Goal: Communication & Community: Share content

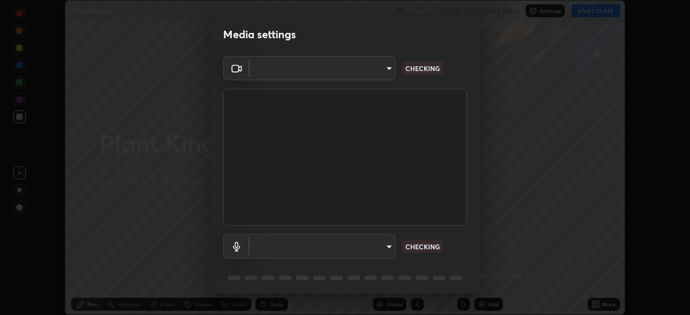
scroll to position [38, 0]
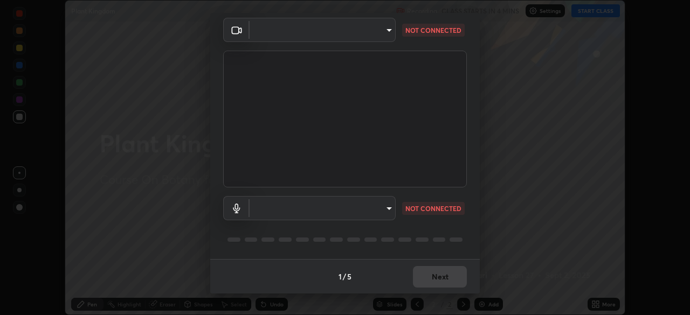
click at [387, 212] on body "Erase all Plant Kingdom Recording CLASS STARTS IN 4 MINS Settings START CLASS S…" at bounding box center [345, 157] width 690 height 315
type input "f998bc4046c61b158ae604da705546672abda0c1808058386527230685057052"
type input "communications"
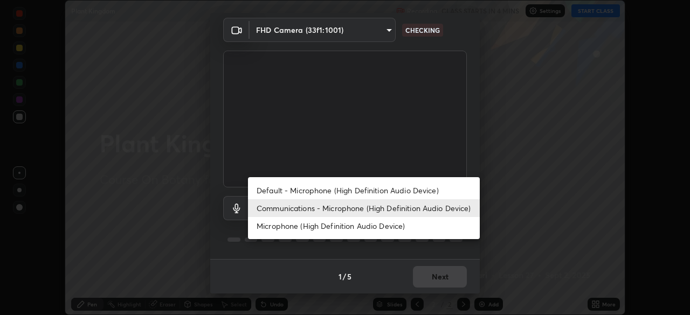
click at [359, 210] on li "Communications - Microphone (High Definition Audio Device)" at bounding box center [364, 209] width 232 height 18
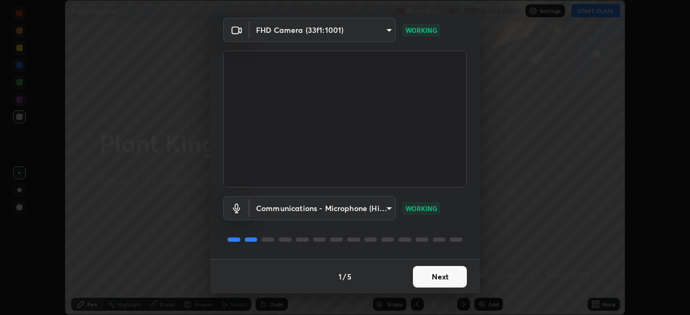
click at [424, 274] on button "Next" at bounding box center [440, 277] width 54 height 22
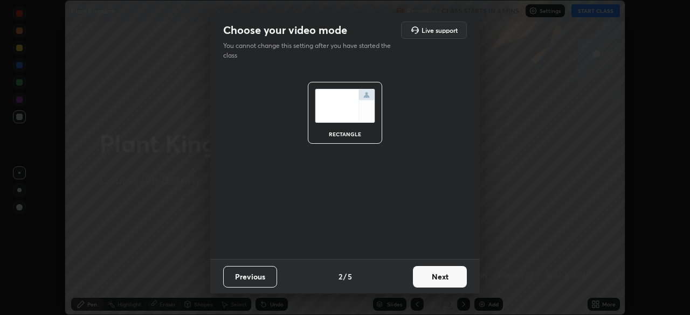
click at [440, 278] on button "Next" at bounding box center [440, 277] width 54 height 22
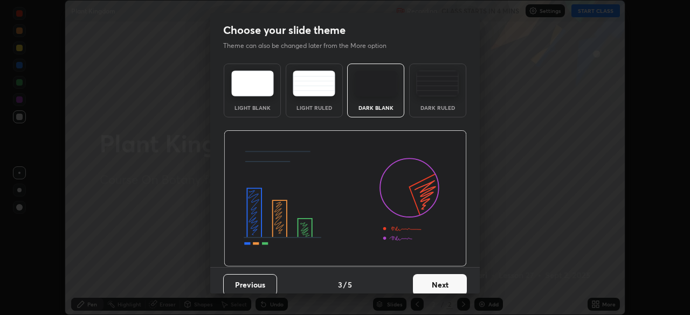
click at [443, 283] on button "Next" at bounding box center [440, 285] width 54 height 22
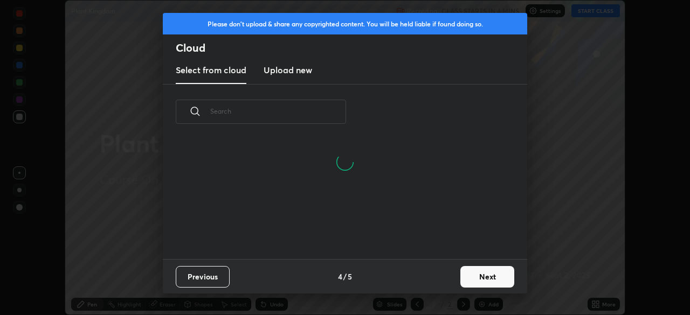
click at [476, 278] on button "Next" at bounding box center [488, 277] width 54 height 22
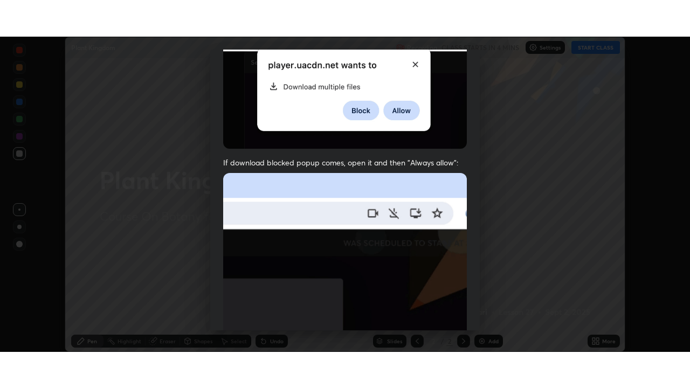
scroll to position [258, 0]
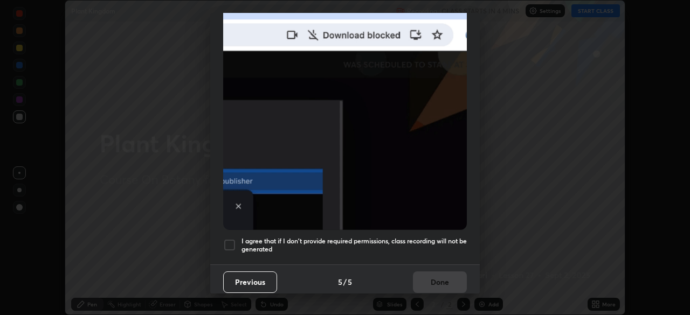
click at [226, 243] on div at bounding box center [229, 245] width 13 height 13
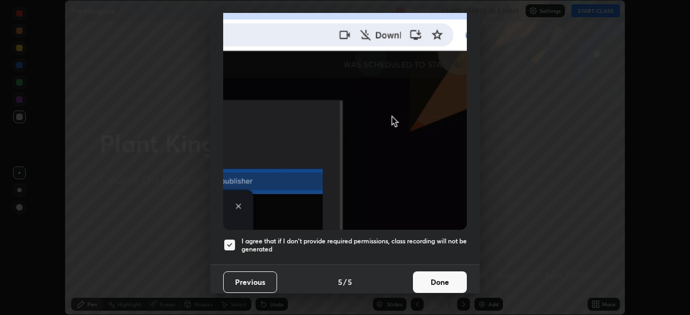
click at [441, 277] on button "Done" at bounding box center [440, 283] width 54 height 22
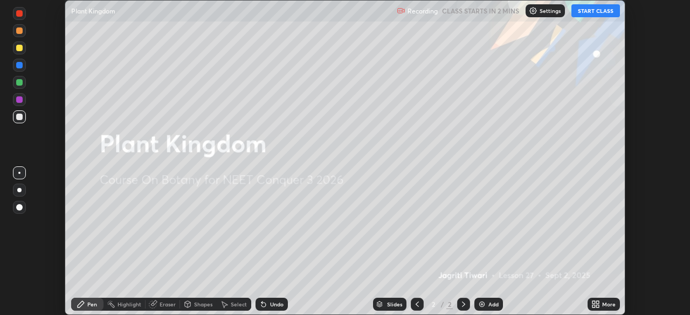
click at [593, 11] on button "START CLASS" at bounding box center [596, 10] width 49 height 13
click at [599, 306] on icon at bounding box center [597, 306] width 3 height 3
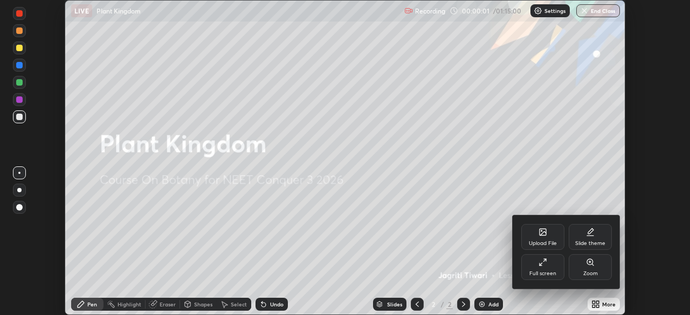
click at [545, 264] on icon at bounding box center [543, 262] width 9 height 9
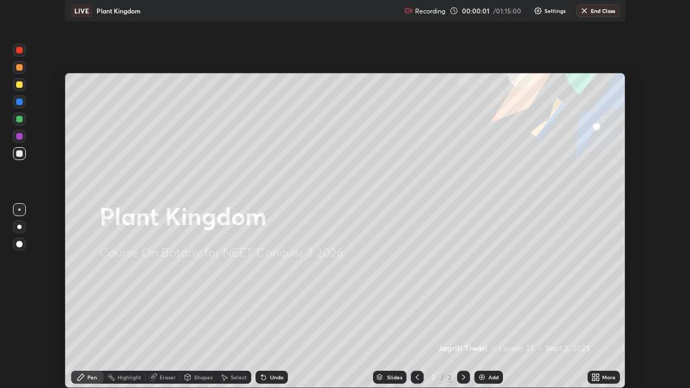
scroll to position [388, 690]
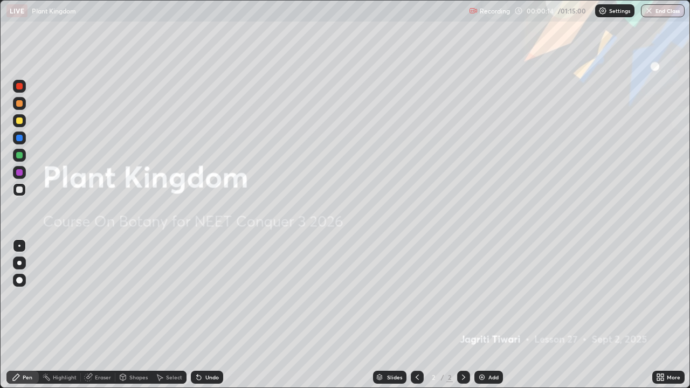
click at [482, 315] on img at bounding box center [482, 377] width 9 height 9
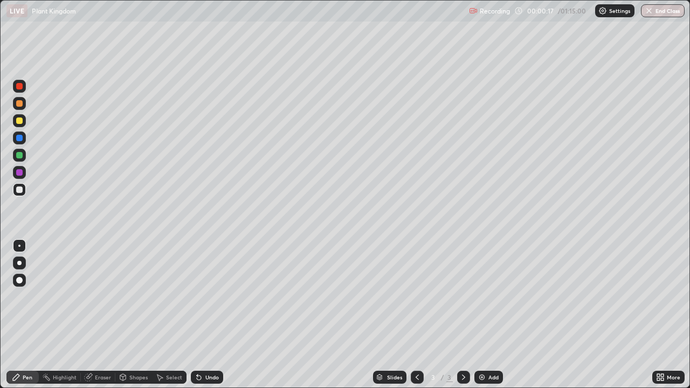
click at [19, 102] on div at bounding box center [19, 103] width 6 height 6
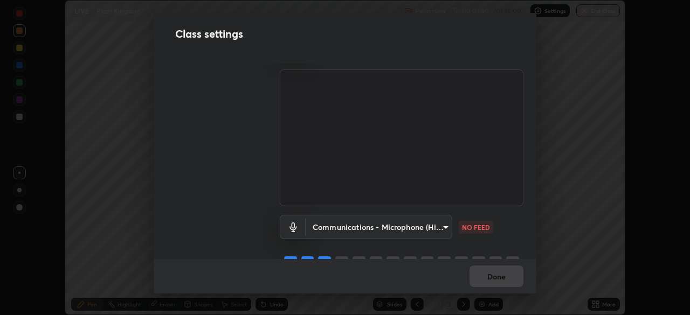
scroll to position [49, 0]
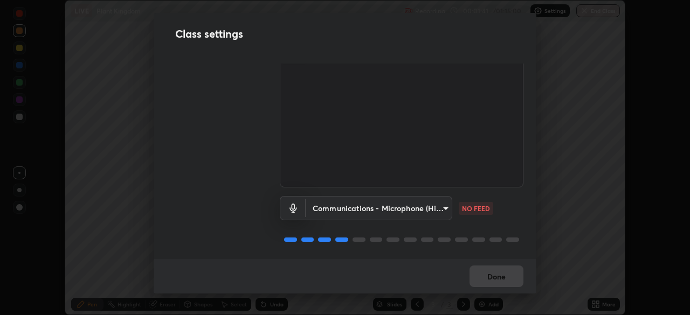
click at [440, 202] on body "Erase all LIVE Plant Kingdom Recording 00:01:41 / 01:15:00 Settings End Class S…" at bounding box center [345, 157] width 690 height 315
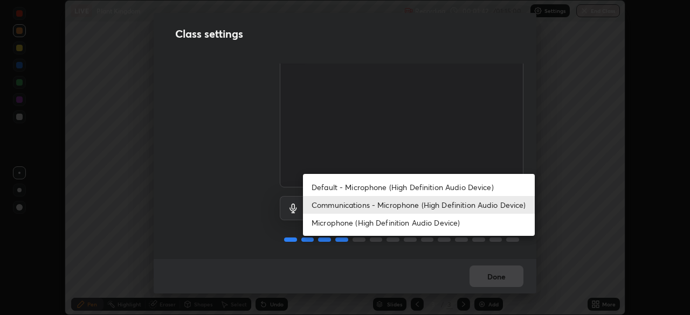
click at [389, 208] on li "Communications - Microphone (High Definition Audio Device)" at bounding box center [419, 205] width 232 height 18
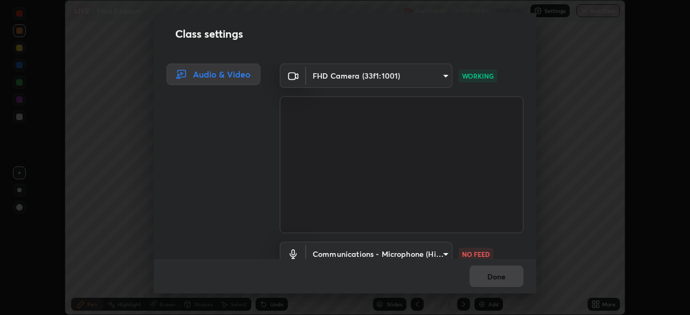
scroll to position [2, 0]
click at [478, 276] on div "Done" at bounding box center [345, 276] width 383 height 35
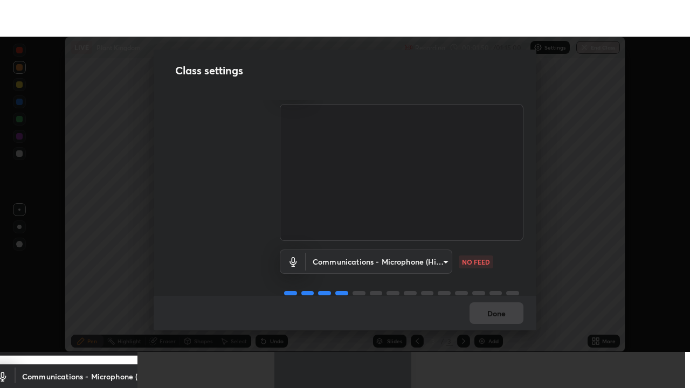
scroll to position [49, 0]
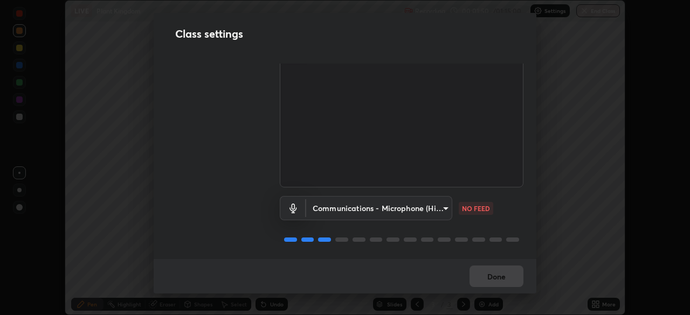
click at [444, 208] on body "Erase all LIVE Plant Kingdom Recording 00:01:50 / 01:15:00 Settings End Class S…" at bounding box center [345, 157] width 690 height 315
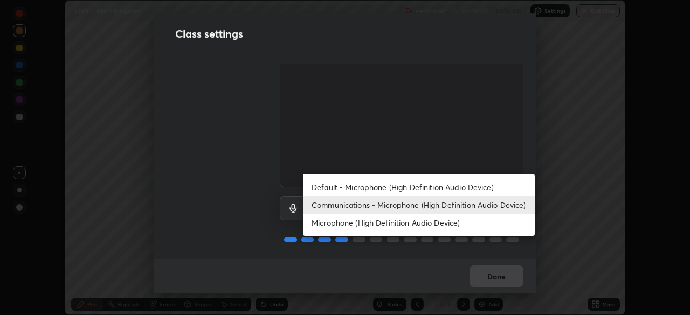
click at [400, 219] on li "Microphone (High Definition Audio Device)" at bounding box center [419, 223] width 232 height 18
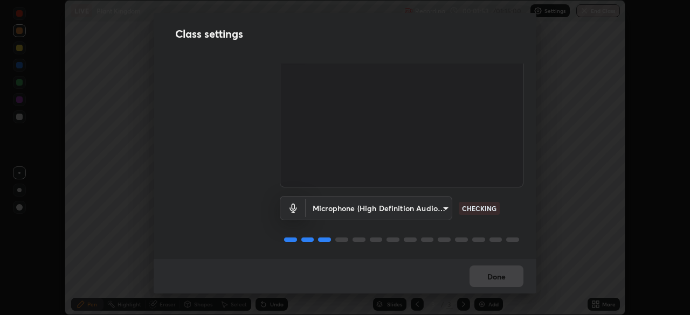
click at [438, 207] on body "Erase all LIVE Plant Kingdom Recording 00:01:53 / 01:15:00 Settings End Class S…" at bounding box center [345, 157] width 690 height 315
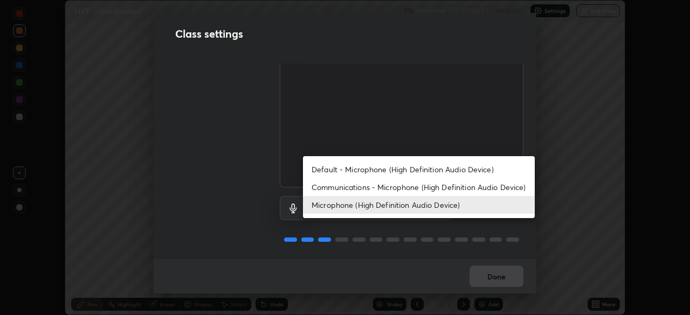
click at [391, 189] on li "Communications - Microphone (High Definition Audio Device)" at bounding box center [419, 188] width 232 height 18
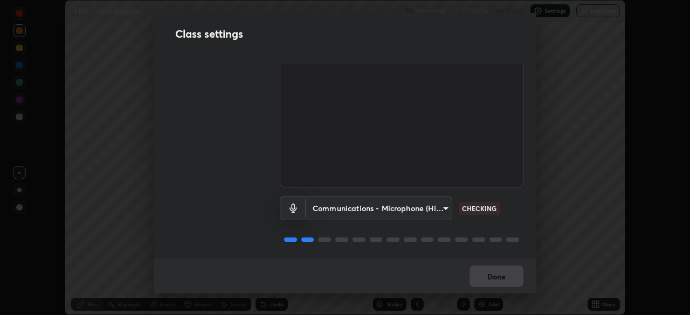
type input "communications"
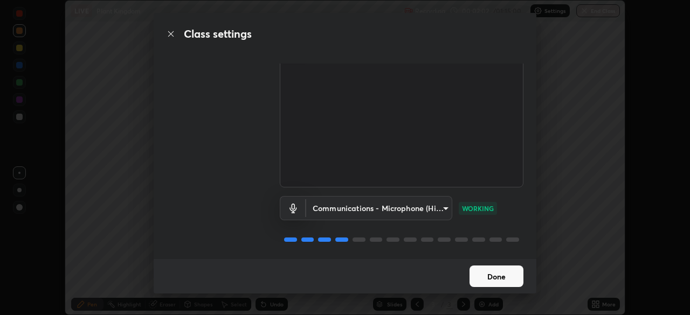
click at [496, 279] on button "Done" at bounding box center [497, 277] width 54 height 22
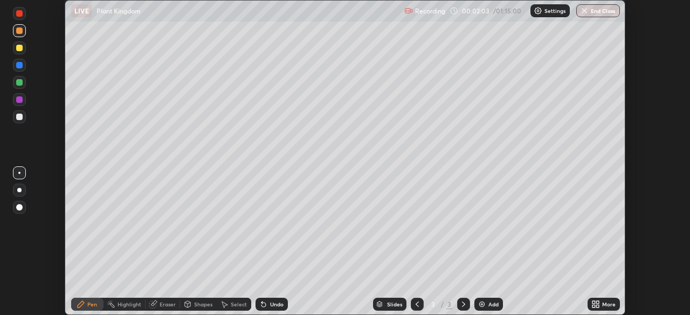
click at [599, 300] on icon at bounding box center [596, 304] width 9 height 9
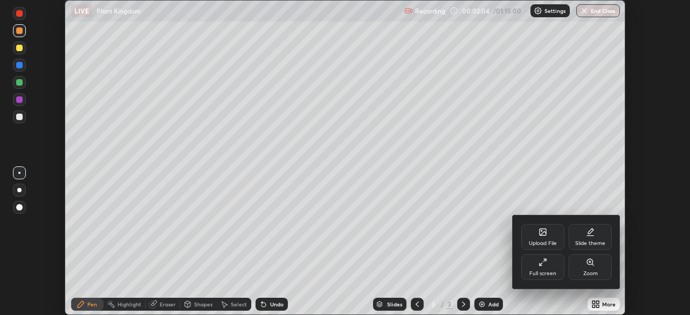
click at [546, 267] on div "Full screen" at bounding box center [542, 268] width 43 height 26
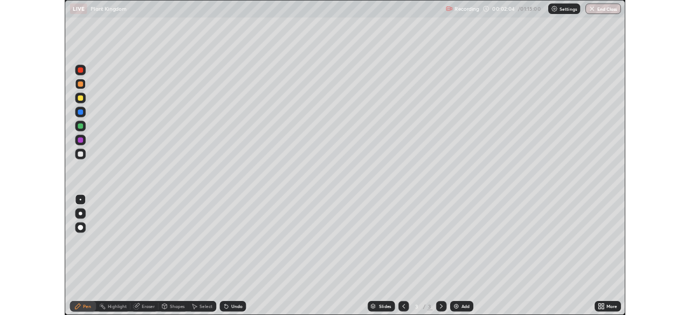
scroll to position [388, 690]
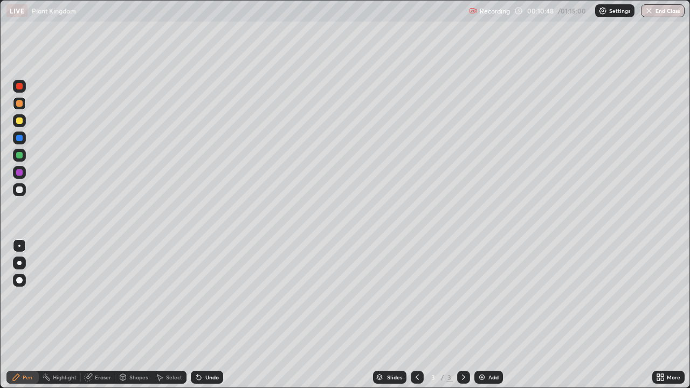
click at [20, 195] on div at bounding box center [19, 189] width 13 height 13
click at [490, 315] on div "Add" at bounding box center [489, 377] width 29 height 13
click at [22, 121] on div at bounding box center [19, 121] width 6 height 6
click at [205, 315] on div "Undo" at bounding box center [211, 377] width 13 height 5
click at [497, 315] on div "Add" at bounding box center [494, 377] width 10 height 5
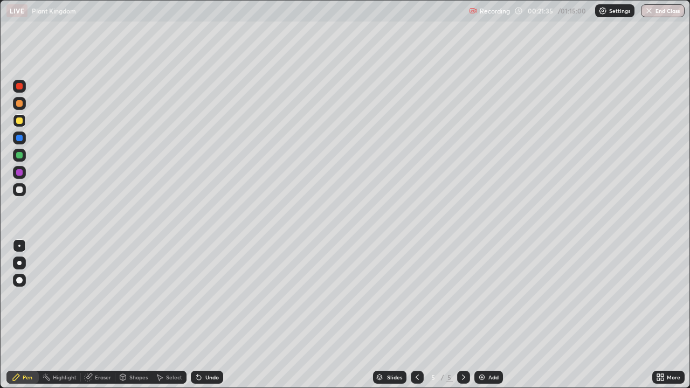
click at [19, 188] on div at bounding box center [19, 190] width 6 height 6
click at [19, 118] on div at bounding box center [19, 121] width 6 height 6
click at [19, 102] on div at bounding box center [19, 103] width 6 height 6
click at [18, 155] on div at bounding box center [19, 155] width 6 height 6
click at [18, 106] on div at bounding box center [19, 103] width 6 height 6
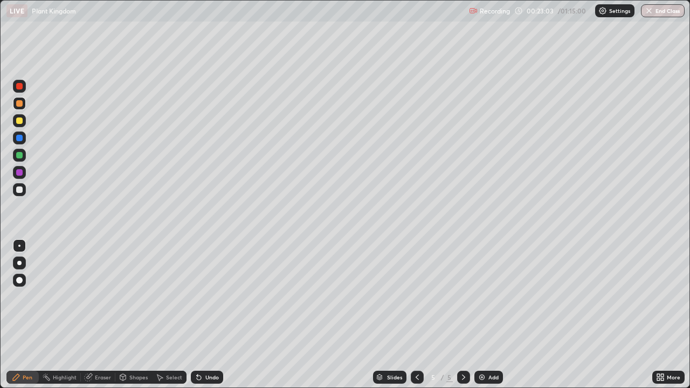
click at [20, 116] on div at bounding box center [19, 120] width 13 height 13
click at [20, 86] on div at bounding box center [19, 86] width 6 height 6
click at [13, 175] on div at bounding box center [19, 172] width 13 height 13
click at [490, 315] on div "Add" at bounding box center [489, 377] width 29 height 13
click at [21, 121] on div at bounding box center [19, 121] width 6 height 6
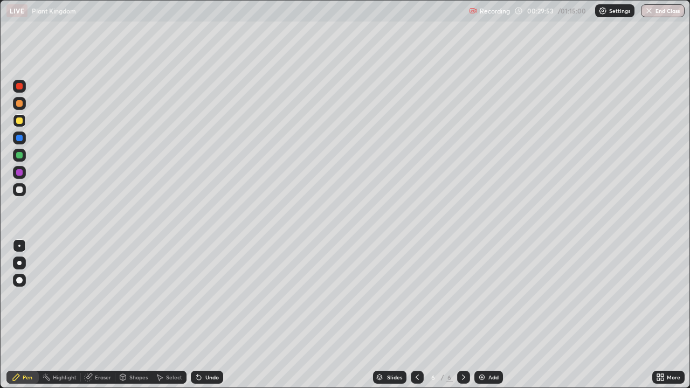
click at [483, 315] on img at bounding box center [482, 377] width 9 height 9
click at [21, 189] on div at bounding box center [19, 190] width 6 height 6
click at [209, 315] on div "Undo" at bounding box center [211, 377] width 13 height 5
click at [21, 104] on div at bounding box center [19, 103] width 6 height 6
click at [207, 315] on div "Undo" at bounding box center [211, 377] width 13 height 5
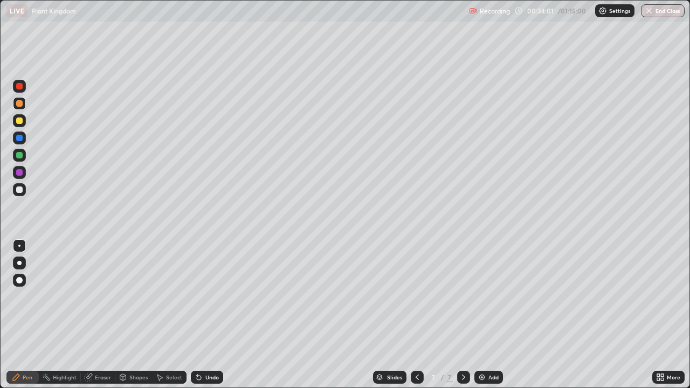
click at [493, 315] on div "Add" at bounding box center [489, 377] width 29 height 13
click at [21, 120] on div at bounding box center [19, 121] width 6 height 6
click at [21, 191] on div at bounding box center [19, 190] width 6 height 6
click at [22, 120] on div at bounding box center [19, 121] width 6 height 6
click at [18, 191] on div at bounding box center [19, 190] width 6 height 6
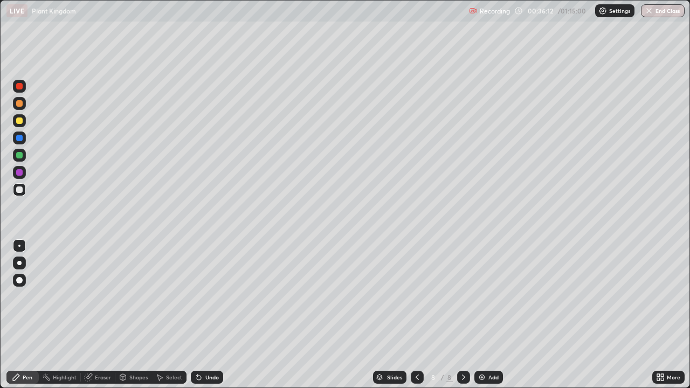
click at [17, 122] on div at bounding box center [19, 121] width 6 height 6
click at [489, 315] on div "Add" at bounding box center [494, 377] width 10 height 5
click at [18, 188] on div at bounding box center [19, 190] width 6 height 6
click at [18, 154] on div at bounding box center [19, 155] width 6 height 6
click at [20, 120] on div at bounding box center [19, 121] width 6 height 6
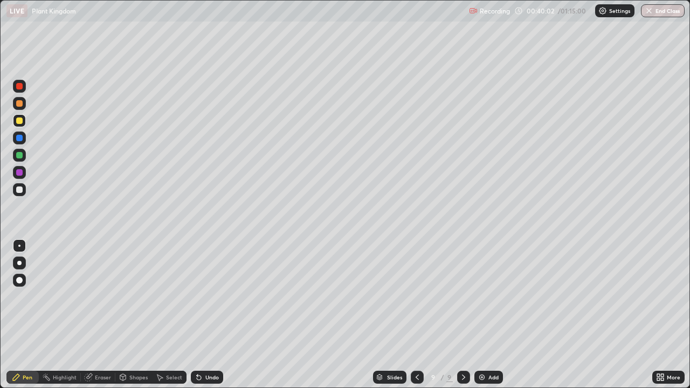
click at [17, 160] on div at bounding box center [19, 155] width 13 height 13
click at [21, 115] on div at bounding box center [19, 120] width 13 height 13
click at [18, 160] on div at bounding box center [19, 155] width 13 height 13
click at [22, 123] on div at bounding box center [19, 121] width 6 height 6
click at [490, 315] on div "Add" at bounding box center [489, 377] width 29 height 13
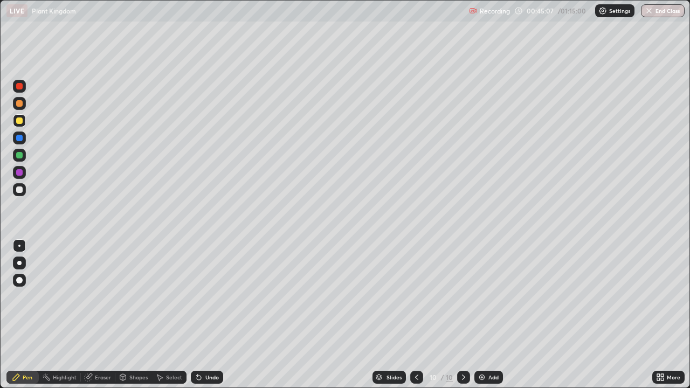
click at [201, 315] on icon at bounding box center [199, 377] width 9 height 9
click at [21, 154] on div at bounding box center [19, 155] width 6 height 6
click at [662, 315] on icon at bounding box center [662, 379] width 3 height 3
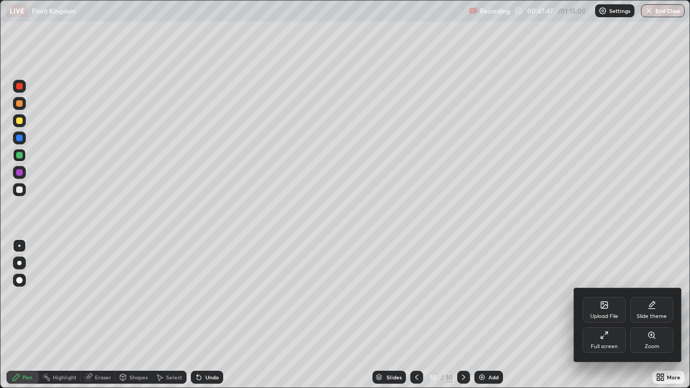
click at [607, 315] on icon at bounding box center [604, 335] width 9 height 9
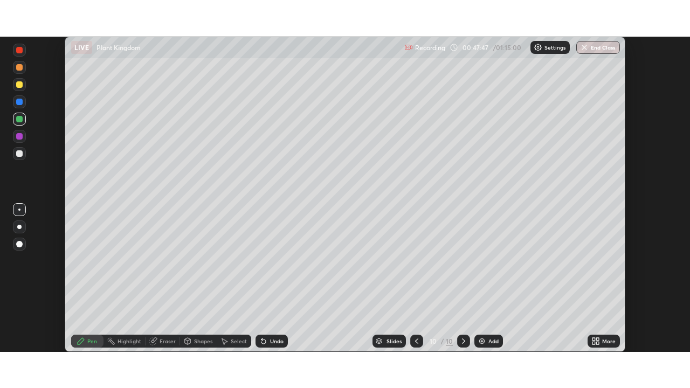
scroll to position [53612, 53238]
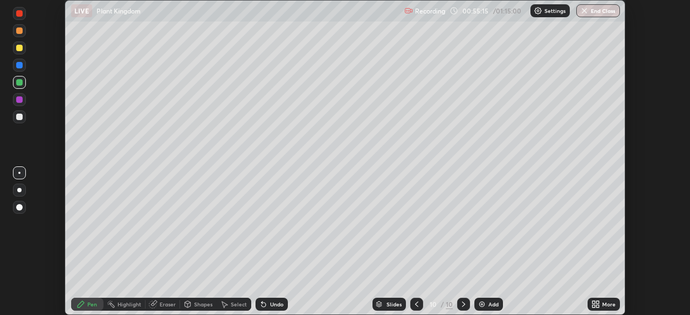
click at [601, 303] on div "More" at bounding box center [604, 304] width 32 height 13
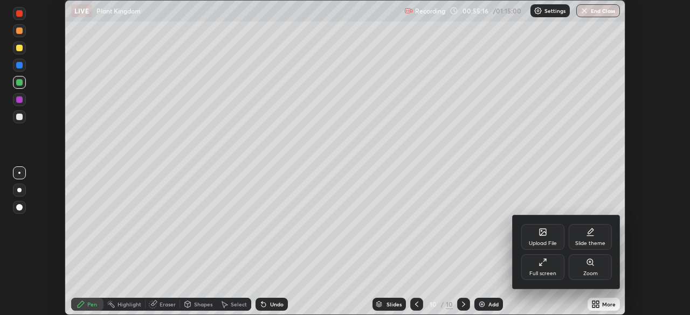
click at [552, 270] on div "Full screen" at bounding box center [542, 268] width 43 height 26
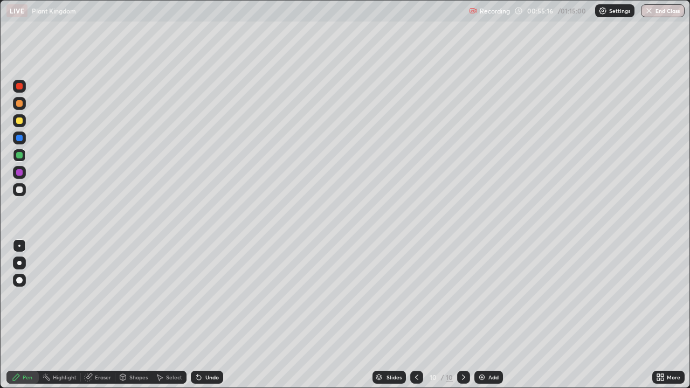
scroll to position [388, 690]
click at [493, 315] on div "Add" at bounding box center [494, 377] width 10 height 5
click at [18, 189] on div at bounding box center [19, 190] width 6 height 6
click at [20, 301] on div at bounding box center [19, 301] width 17 height 129
click at [491, 315] on div "Add" at bounding box center [494, 377] width 10 height 5
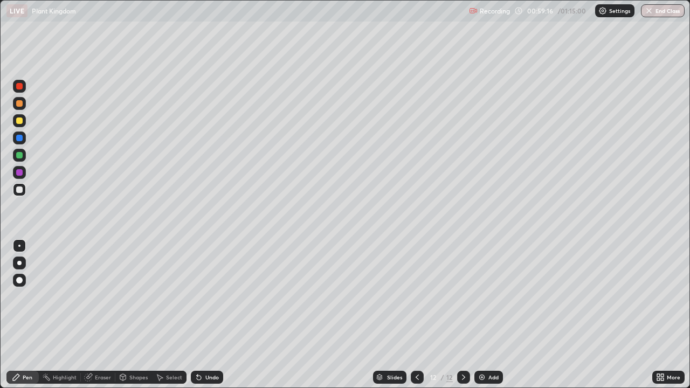
click at [24, 157] on div at bounding box center [19, 155] width 13 height 13
click at [17, 191] on div at bounding box center [19, 190] width 6 height 6
click at [18, 189] on div at bounding box center [19, 190] width 6 height 6
click at [19, 158] on div at bounding box center [19, 155] width 6 height 6
click at [493, 315] on div "Add" at bounding box center [489, 377] width 29 height 13
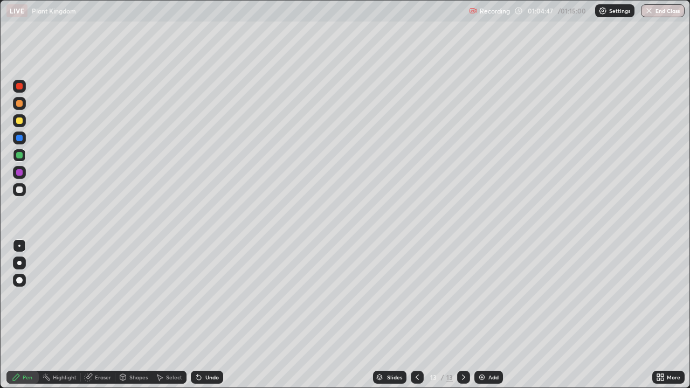
click at [20, 103] on div at bounding box center [19, 103] width 6 height 6
click at [24, 157] on div at bounding box center [19, 155] width 13 height 13
click at [25, 186] on div at bounding box center [19, 189] width 13 height 13
click at [216, 315] on div "Undo" at bounding box center [211, 377] width 13 height 5
click at [19, 121] on div at bounding box center [19, 121] width 6 height 6
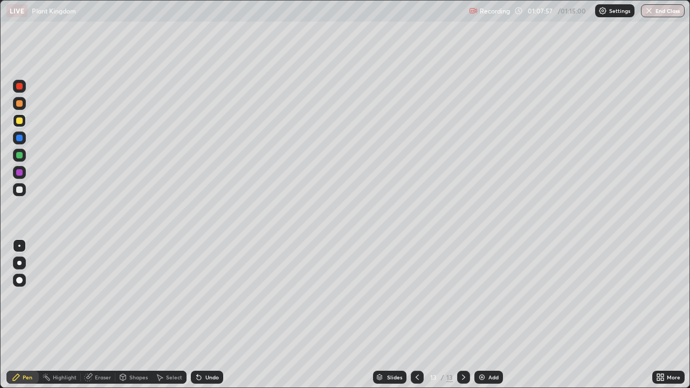
click at [18, 192] on div at bounding box center [19, 190] width 6 height 6
click at [205, 315] on div "Undo" at bounding box center [211, 377] width 13 height 5
click at [199, 315] on icon at bounding box center [199, 378] width 4 height 4
click at [486, 315] on div "Add" at bounding box center [489, 377] width 29 height 13
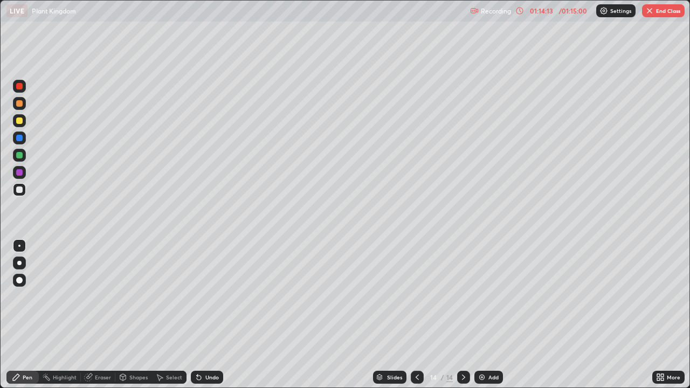
click at [202, 315] on div "Undo" at bounding box center [207, 377] width 32 height 13
click at [208, 315] on div "Undo" at bounding box center [207, 377] width 32 height 13
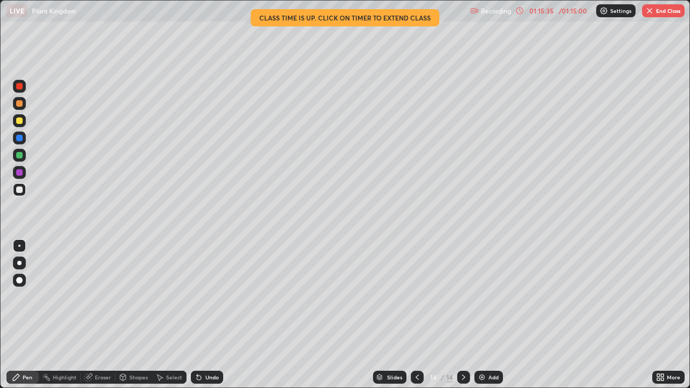
click at [665, 11] on button "End Class" at bounding box center [663, 10] width 43 height 13
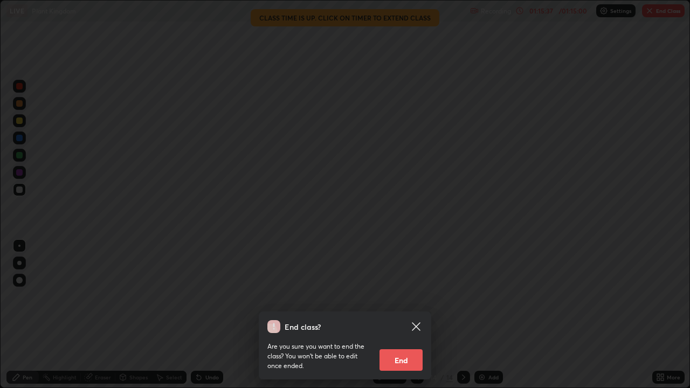
click at [403, 315] on button "End" at bounding box center [401, 360] width 43 height 22
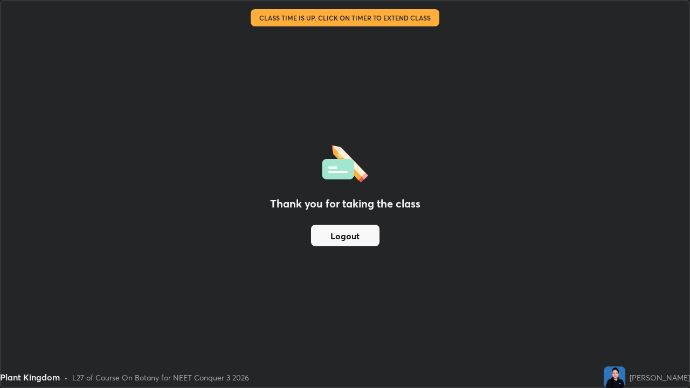
click at [357, 237] on button "Logout" at bounding box center [345, 236] width 68 height 22
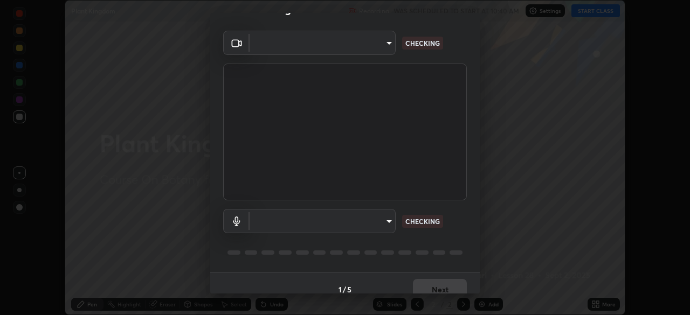
scroll to position [38, 0]
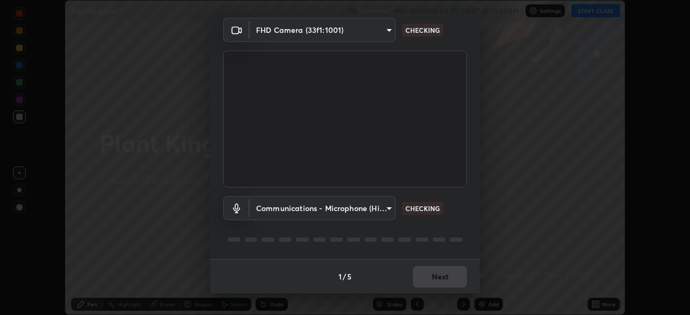
type input "f998bc4046c61b158ae604da705546672abda0c1808058386527230685057052"
click at [387, 211] on body "Erase all Plant Kingdom Recording WAS SCHEDULED TO START AT 10:40 AM Settings S…" at bounding box center [345, 157] width 690 height 315
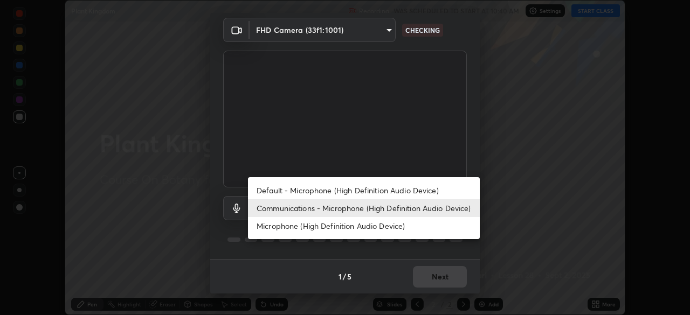
click at [364, 230] on li "Microphone (High Definition Audio Device)" at bounding box center [364, 226] width 232 height 18
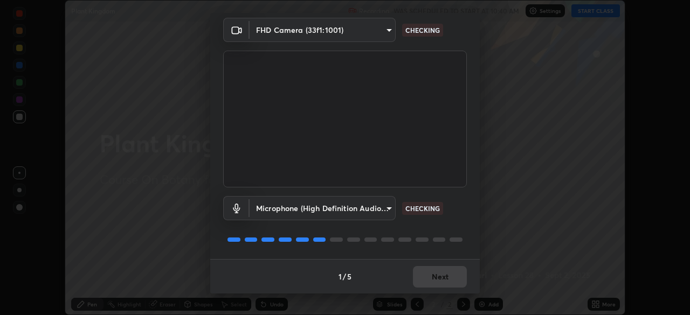
click at [386, 206] on body "Erase all Plant Kingdom Recording WAS SCHEDULED TO START AT 10:40 AM Settings S…" at bounding box center [345, 157] width 690 height 315
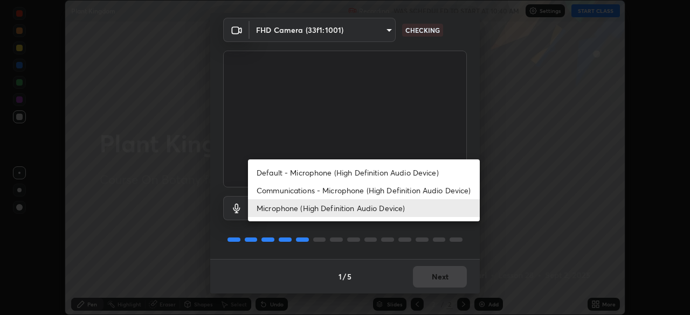
click at [365, 190] on li "Communications - Microphone (High Definition Audio Device)" at bounding box center [364, 191] width 232 height 18
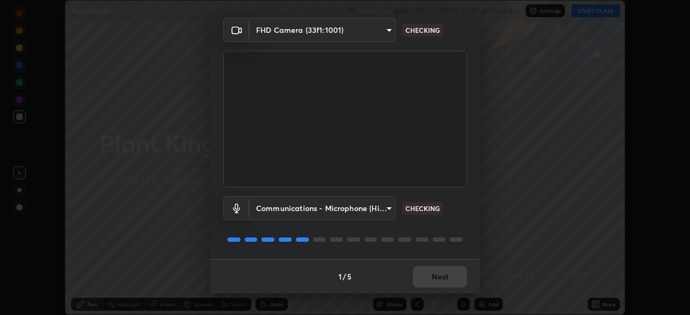
type input "communications"
click at [435, 280] on div "1 / 5 Next" at bounding box center [345, 276] width 270 height 35
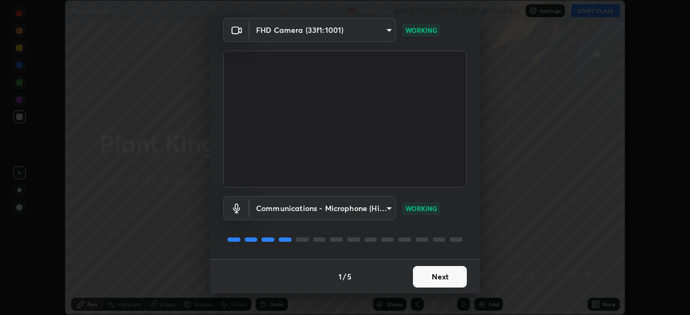
click at [441, 279] on button "Next" at bounding box center [440, 277] width 54 height 22
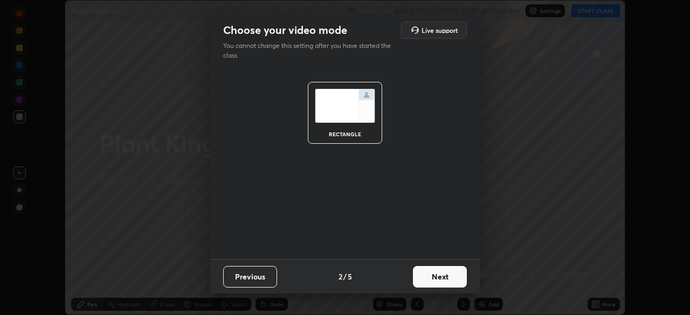
scroll to position [0, 0]
click at [442, 280] on button "Next" at bounding box center [440, 277] width 54 height 22
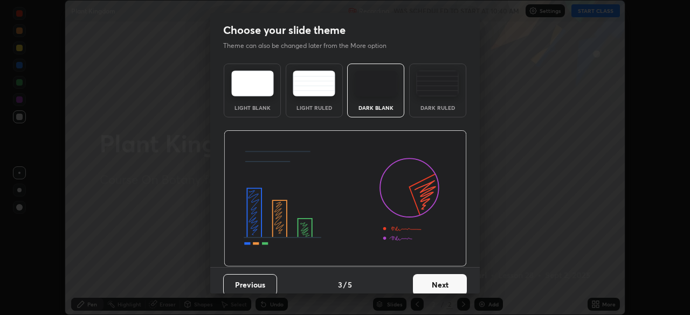
click at [448, 284] on button "Next" at bounding box center [440, 285] width 54 height 22
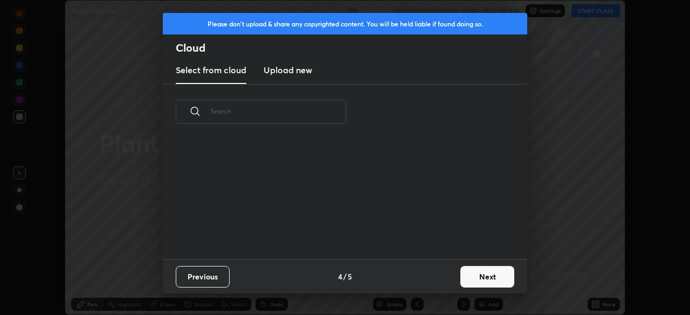
click at [479, 281] on button "Next" at bounding box center [488, 277] width 54 height 22
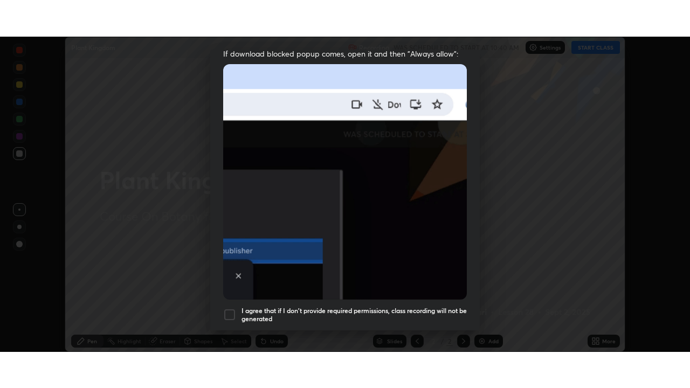
scroll to position [258, 0]
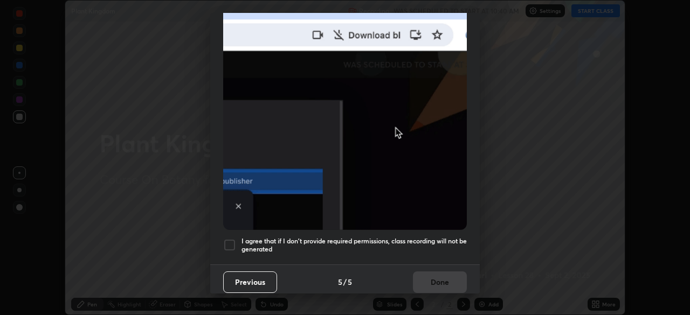
click at [236, 243] on div "I agree that if I don't provide required permissions, class recording will not …" at bounding box center [345, 245] width 244 height 13
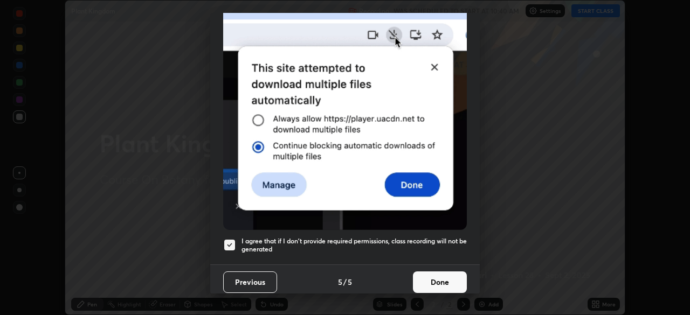
click at [434, 279] on button "Done" at bounding box center [440, 283] width 54 height 22
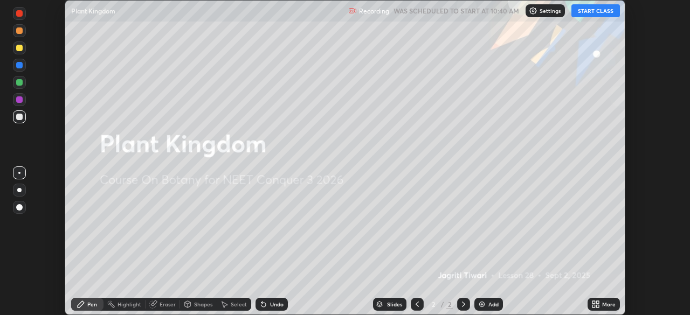
click at [587, 10] on button "START CLASS" at bounding box center [596, 10] width 49 height 13
click at [598, 303] on icon at bounding box center [597, 302] width 3 height 3
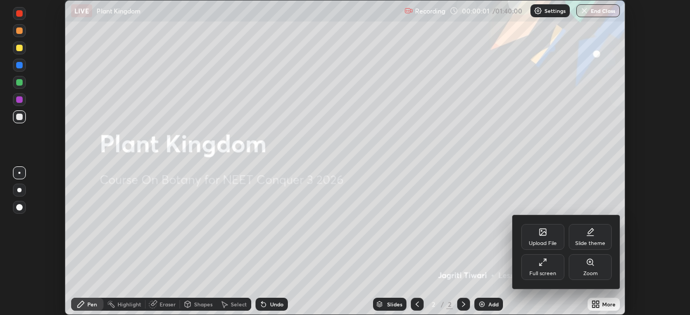
click at [551, 268] on div "Full screen" at bounding box center [542, 268] width 43 height 26
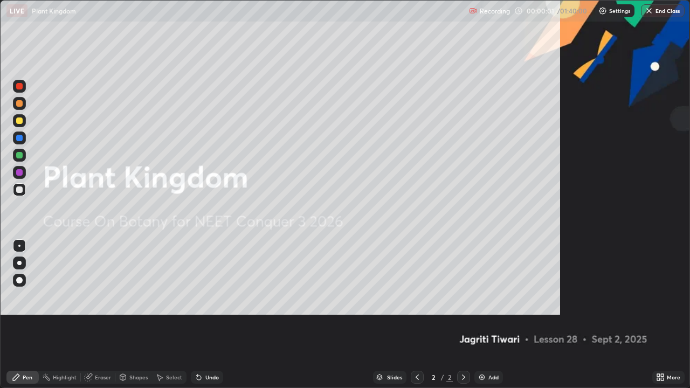
scroll to position [388, 690]
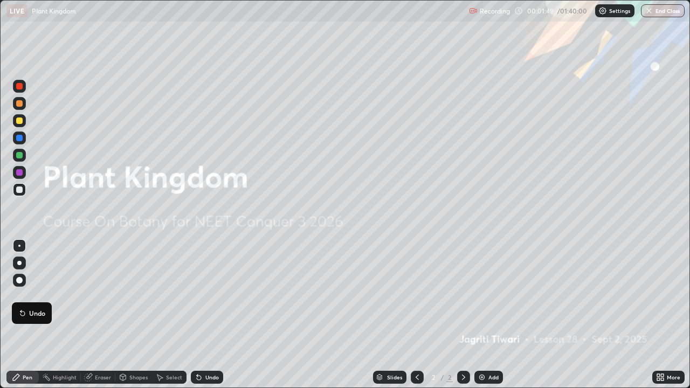
click at [486, 315] on div "Add" at bounding box center [489, 377] width 29 height 13
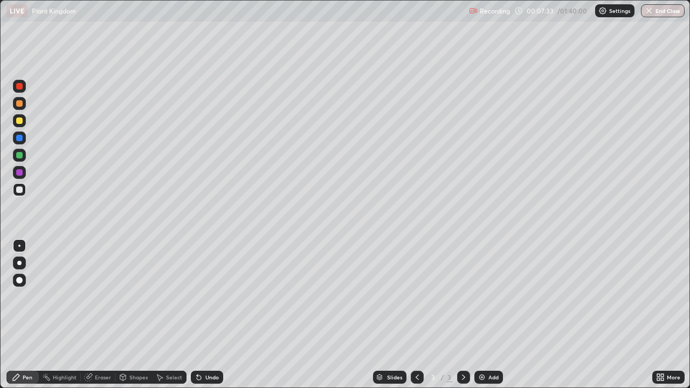
click at [493, 315] on div "Add" at bounding box center [494, 377] width 10 height 5
click at [18, 150] on div at bounding box center [19, 155] width 13 height 13
click at [485, 315] on img at bounding box center [482, 377] width 9 height 9
click at [16, 125] on div at bounding box center [19, 120] width 13 height 13
click at [20, 119] on div at bounding box center [19, 121] width 6 height 6
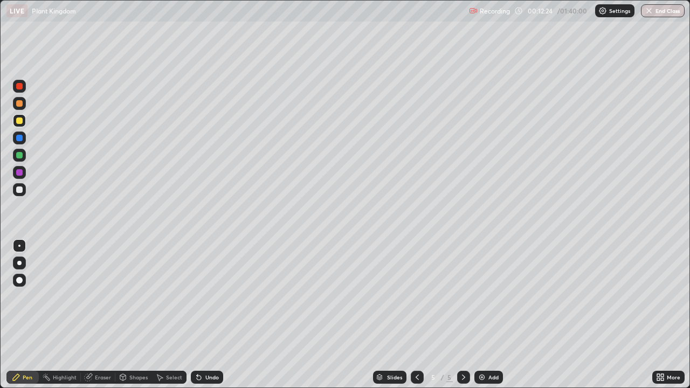
click at [17, 140] on div at bounding box center [19, 138] width 6 height 6
click at [197, 315] on icon at bounding box center [199, 378] width 4 height 4
click at [22, 171] on div at bounding box center [19, 172] width 6 height 6
click at [19, 189] on div at bounding box center [19, 190] width 6 height 6
click at [17, 173] on div at bounding box center [19, 172] width 6 height 6
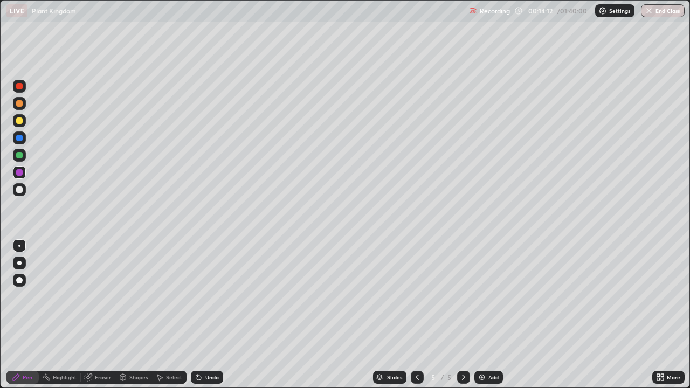
click at [18, 190] on div at bounding box center [19, 190] width 6 height 6
click at [211, 315] on div "Undo" at bounding box center [211, 377] width 13 height 5
click at [480, 315] on img at bounding box center [482, 377] width 9 height 9
click at [18, 175] on div at bounding box center [19, 172] width 6 height 6
click at [19, 191] on div at bounding box center [19, 190] width 6 height 6
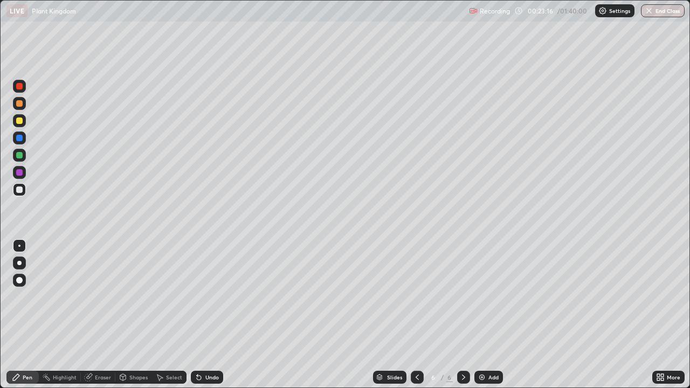
click at [482, 315] on div "Add" at bounding box center [489, 377] width 29 height 13
click at [19, 115] on div at bounding box center [19, 120] width 13 height 13
click at [19, 175] on div at bounding box center [19, 172] width 6 height 6
click at [19, 189] on div at bounding box center [19, 190] width 6 height 6
click at [19, 155] on div at bounding box center [19, 155] width 6 height 6
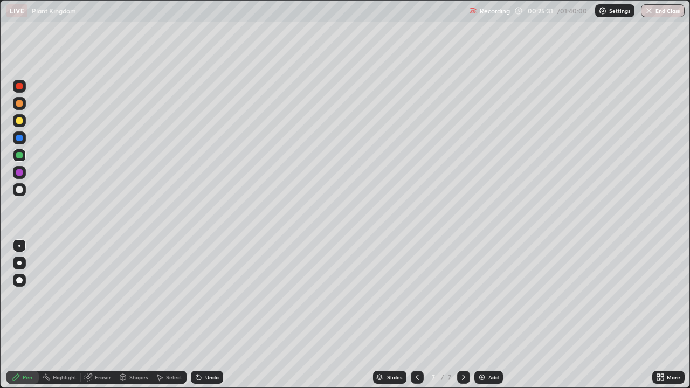
click at [19, 175] on div at bounding box center [19, 172] width 6 height 6
click at [19, 189] on div at bounding box center [19, 190] width 6 height 6
click at [24, 122] on div at bounding box center [19, 120] width 13 height 13
click at [19, 188] on div at bounding box center [19, 190] width 6 height 6
click at [490, 315] on div "Add" at bounding box center [489, 377] width 29 height 13
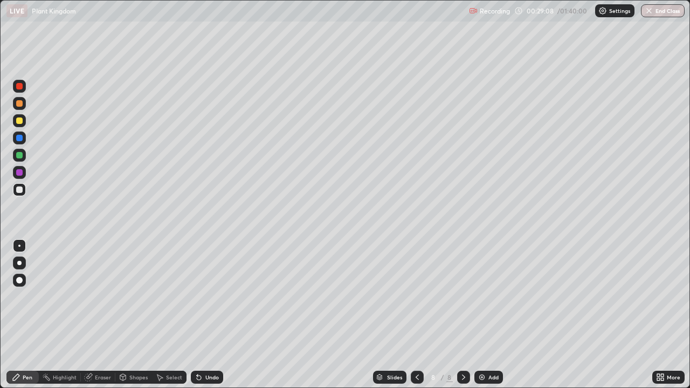
click at [19, 121] on div at bounding box center [19, 121] width 6 height 6
click at [19, 173] on div at bounding box center [19, 172] width 6 height 6
click at [202, 315] on div "Undo" at bounding box center [207, 377] width 32 height 13
click at [21, 191] on div at bounding box center [19, 190] width 6 height 6
click at [19, 173] on div at bounding box center [19, 172] width 6 height 6
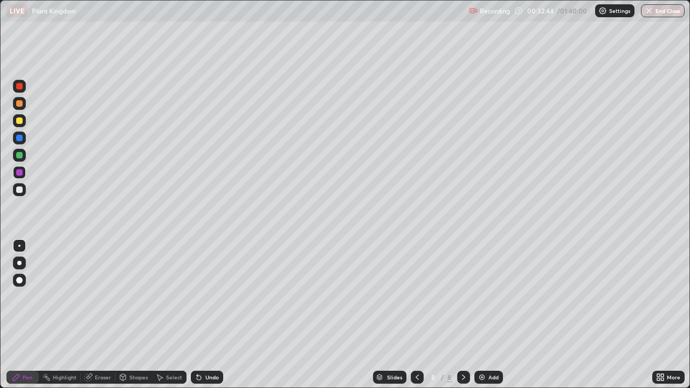
click at [18, 154] on div at bounding box center [19, 155] width 6 height 6
click at [19, 122] on div at bounding box center [19, 121] width 6 height 6
click at [480, 315] on img at bounding box center [482, 377] width 9 height 9
click at [24, 156] on div at bounding box center [19, 155] width 13 height 13
click at [484, 315] on img at bounding box center [482, 377] width 9 height 9
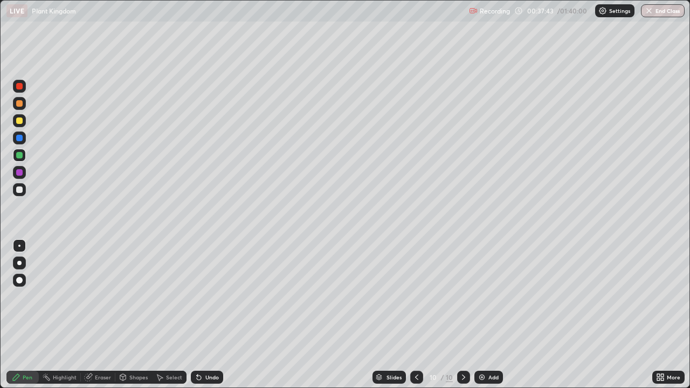
click at [18, 116] on div at bounding box center [19, 120] width 13 height 13
click at [20, 104] on div at bounding box center [19, 103] width 6 height 6
click at [16, 156] on div at bounding box center [19, 155] width 6 height 6
click at [19, 263] on div at bounding box center [19, 263] width 4 height 4
click at [19, 246] on div at bounding box center [19, 246] width 2 height 2
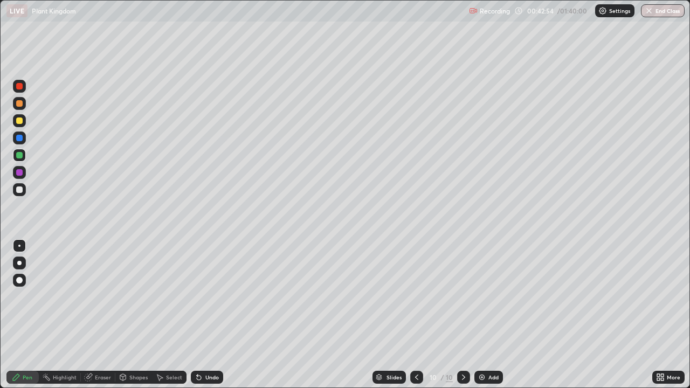
click at [480, 315] on img at bounding box center [482, 377] width 9 height 9
click at [22, 105] on div at bounding box center [19, 103] width 6 height 6
click at [19, 123] on div at bounding box center [19, 121] width 6 height 6
click at [216, 315] on div "Undo" at bounding box center [211, 377] width 13 height 5
click at [486, 315] on div "Add" at bounding box center [489, 377] width 29 height 13
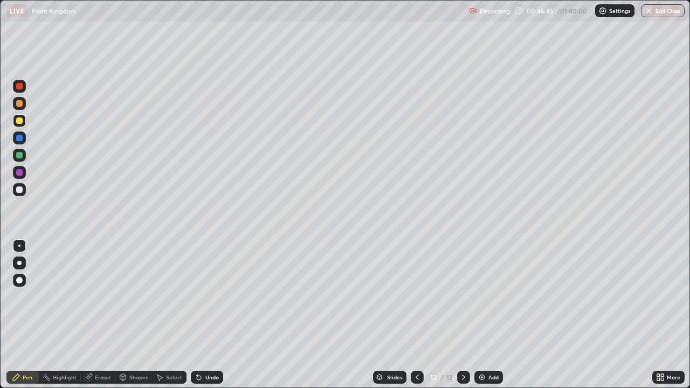
click at [22, 102] on div at bounding box center [19, 103] width 6 height 6
click at [202, 315] on div "Undo" at bounding box center [207, 377] width 32 height 13
click at [196, 315] on div "Undo" at bounding box center [207, 377] width 32 height 13
click at [198, 315] on div "Undo" at bounding box center [207, 377] width 32 height 13
click at [22, 190] on div at bounding box center [19, 190] width 6 height 6
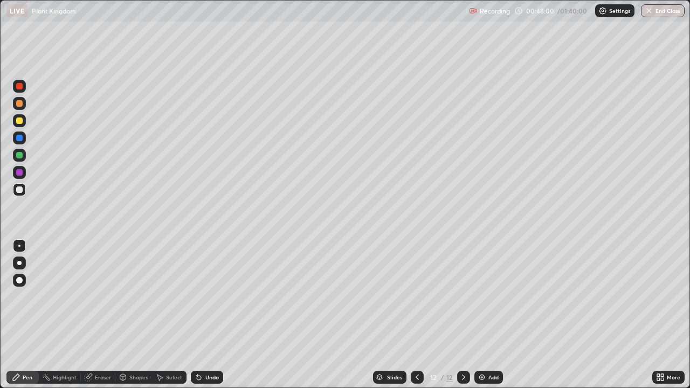
click at [20, 120] on div at bounding box center [19, 121] width 6 height 6
click at [17, 192] on div at bounding box center [19, 190] width 6 height 6
click at [197, 315] on icon at bounding box center [199, 378] width 4 height 4
click at [484, 315] on img at bounding box center [482, 377] width 9 height 9
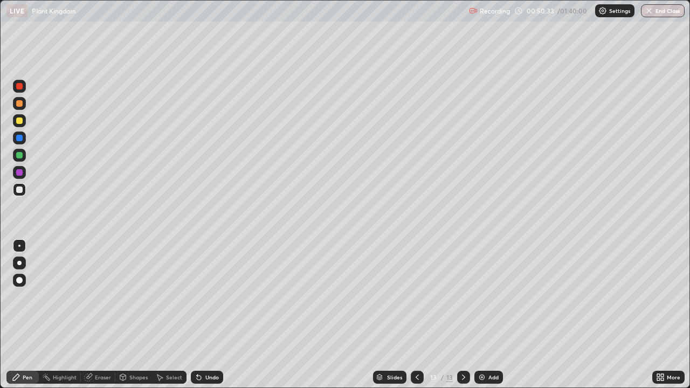
click at [19, 121] on div at bounding box center [19, 121] width 6 height 6
click at [18, 156] on div at bounding box center [19, 155] width 6 height 6
click at [19, 188] on div at bounding box center [19, 190] width 6 height 6
click at [210, 315] on div "Undo" at bounding box center [211, 377] width 13 height 5
click at [491, 315] on div "Add" at bounding box center [494, 377] width 10 height 5
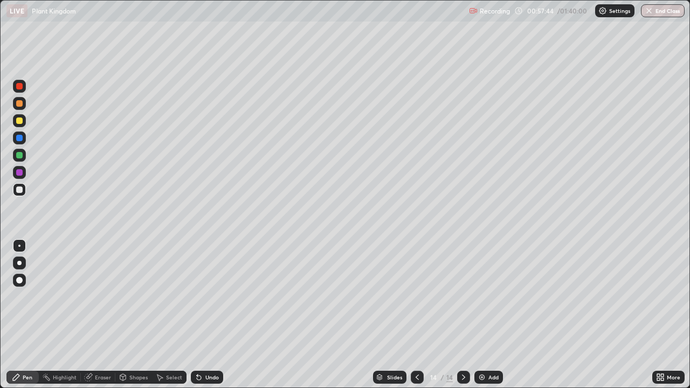
click at [489, 315] on div "Add" at bounding box center [494, 377] width 10 height 5
click at [203, 315] on div "Undo" at bounding box center [207, 377] width 32 height 13
click at [17, 105] on div at bounding box center [19, 103] width 6 height 6
click at [18, 121] on div at bounding box center [19, 121] width 6 height 6
click at [20, 189] on div at bounding box center [19, 190] width 6 height 6
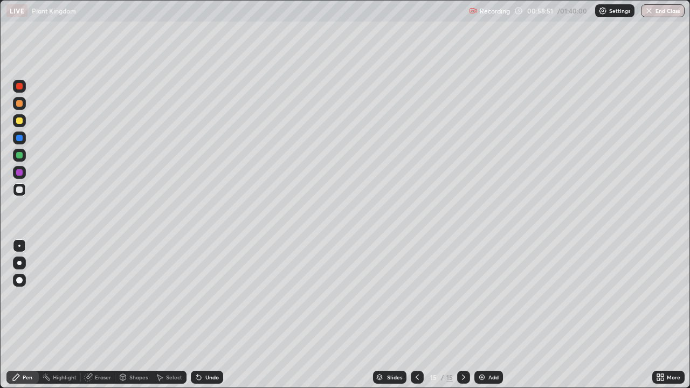
click at [20, 122] on div at bounding box center [19, 121] width 6 height 6
click at [22, 155] on div at bounding box center [19, 155] width 6 height 6
click at [25, 190] on div at bounding box center [19, 189] width 13 height 13
click at [21, 120] on div at bounding box center [19, 121] width 6 height 6
click at [19, 189] on div at bounding box center [19, 190] width 6 height 6
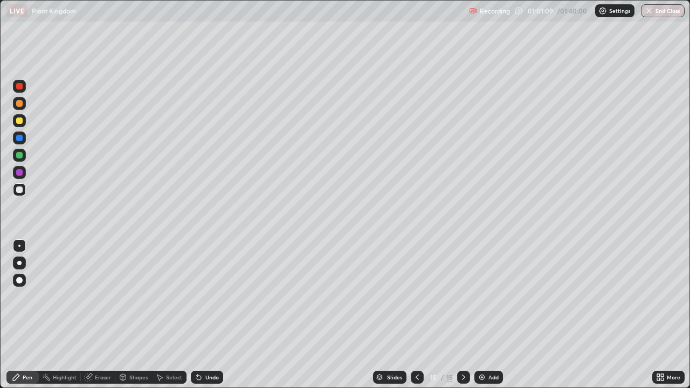
click at [103, 315] on div "Eraser" at bounding box center [103, 377] width 16 height 5
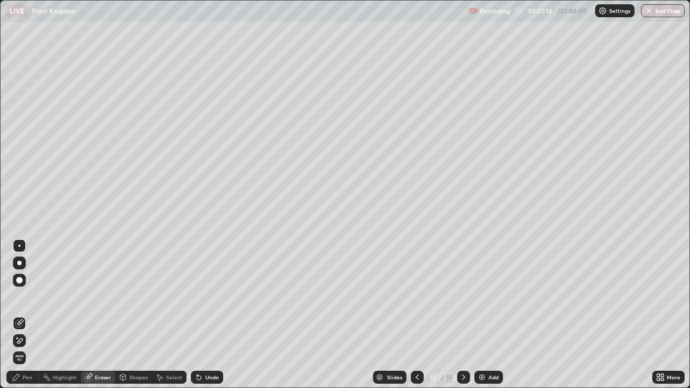
click at [30, 315] on div "Pen" at bounding box center [28, 377] width 10 height 5
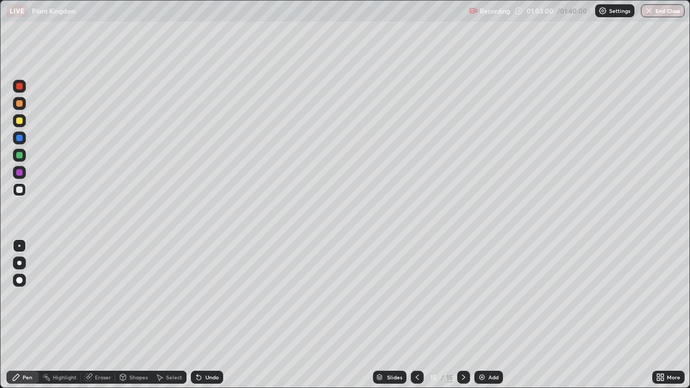
click at [486, 315] on div "Add" at bounding box center [489, 377] width 29 height 13
click at [416, 315] on icon at bounding box center [417, 377] width 3 height 5
click at [463, 315] on icon at bounding box center [463, 377] width 9 height 9
click at [18, 122] on div at bounding box center [19, 121] width 6 height 6
click at [22, 150] on div at bounding box center [19, 155] width 13 height 13
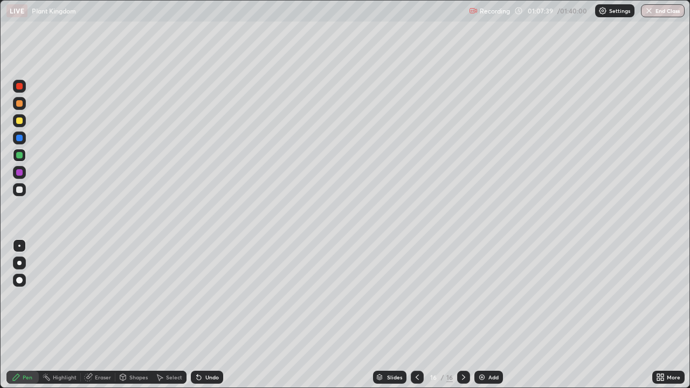
click at [18, 173] on div at bounding box center [19, 172] width 6 height 6
click at [19, 156] on div at bounding box center [19, 155] width 6 height 6
click at [19, 173] on div at bounding box center [19, 172] width 6 height 6
click at [19, 118] on div at bounding box center [19, 121] width 6 height 6
click at [19, 154] on div at bounding box center [19, 155] width 6 height 6
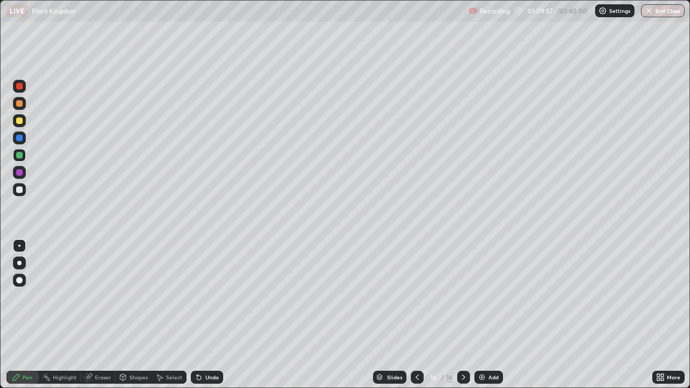
click at [19, 121] on div at bounding box center [19, 121] width 6 height 6
click at [23, 156] on div at bounding box center [19, 155] width 13 height 13
click at [606, 315] on div "Slides 16 / 16 Add" at bounding box center [437, 378] width 429 height 22
click at [583, 315] on div "Slides 16 / 16 Add" at bounding box center [437, 378] width 429 height 22
click at [486, 315] on div "Add" at bounding box center [489, 377] width 29 height 13
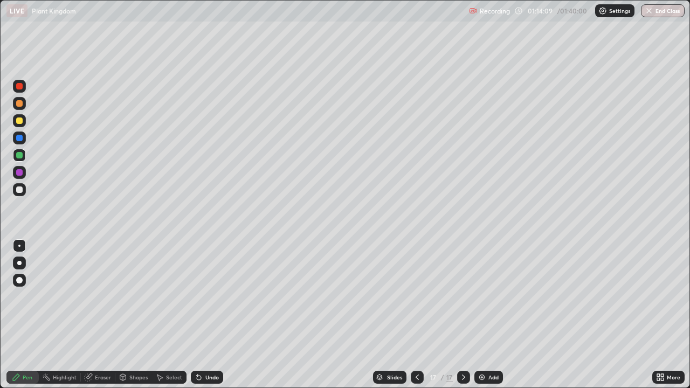
click at [212, 315] on div "Undo" at bounding box center [211, 377] width 13 height 5
click at [212, 315] on div "Undo" at bounding box center [207, 377] width 32 height 13
click at [209, 315] on div "Undo" at bounding box center [211, 377] width 13 height 5
click at [23, 190] on div at bounding box center [19, 189] width 13 height 13
click at [480, 315] on div "Add" at bounding box center [489, 377] width 29 height 13
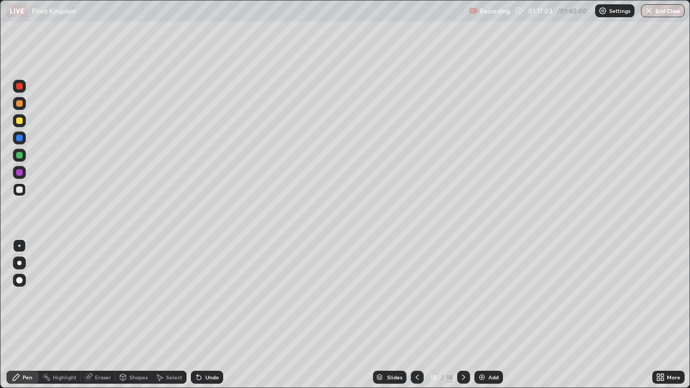
click at [18, 106] on div at bounding box center [19, 103] width 6 height 6
click at [17, 157] on div at bounding box center [19, 155] width 6 height 6
click at [20, 121] on div at bounding box center [19, 121] width 6 height 6
click at [104, 315] on div "Eraser" at bounding box center [103, 377] width 16 height 5
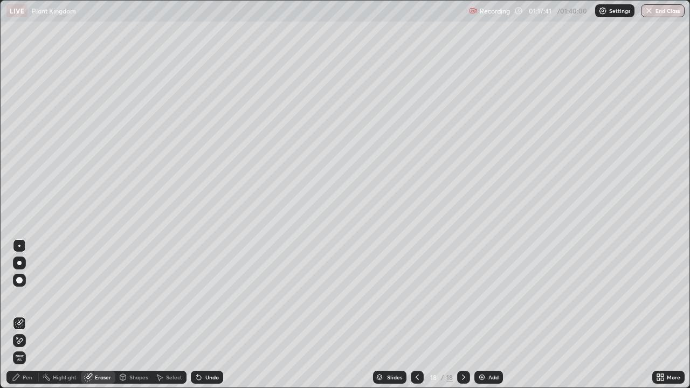
click at [26, 315] on div "Pen" at bounding box center [28, 377] width 10 height 5
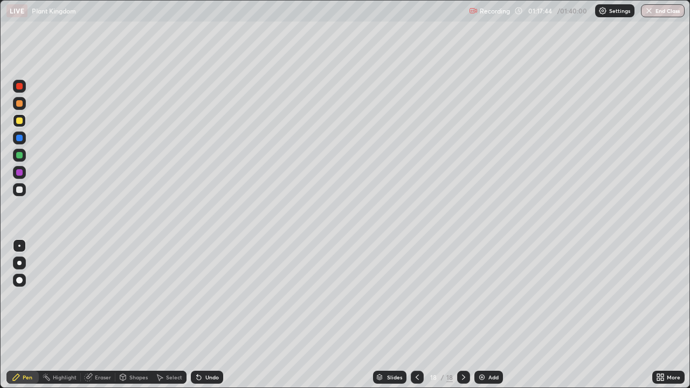
click at [97, 315] on div "Eraser" at bounding box center [103, 377] width 16 height 5
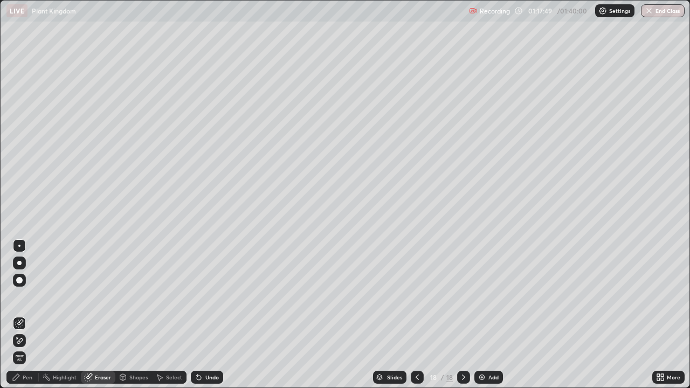
click at [30, 315] on div "Pen" at bounding box center [28, 377] width 10 height 5
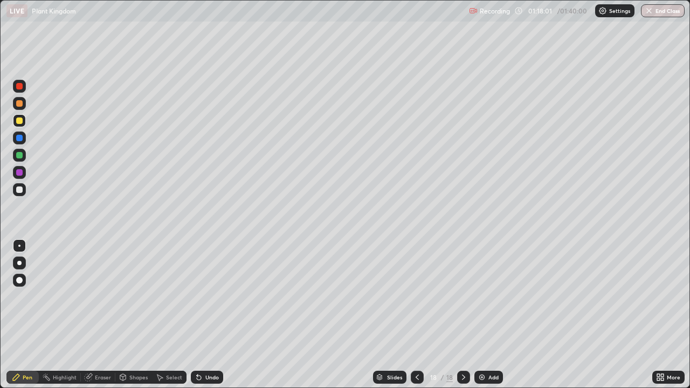
click at [22, 191] on div at bounding box center [19, 190] width 6 height 6
click at [488, 315] on div "Add" at bounding box center [489, 377] width 29 height 13
click at [20, 118] on div at bounding box center [19, 121] width 6 height 6
click at [482, 315] on img at bounding box center [482, 377] width 9 height 9
click at [19, 190] on div at bounding box center [19, 190] width 6 height 6
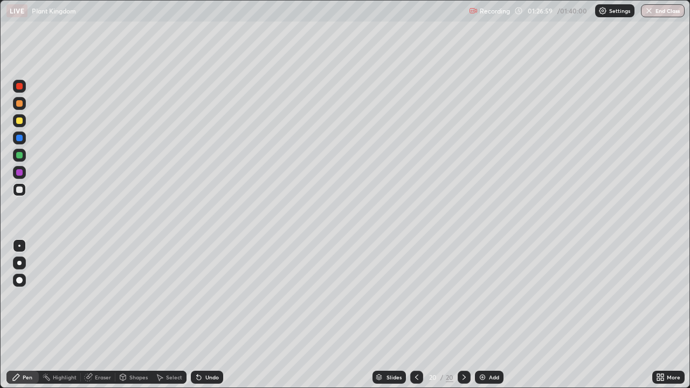
click at [216, 315] on div "Undo" at bounding box center [211, 377] width 13 height 5
click at [485, 315] on img at bounding box center [482, 377] width 9 height 9
click at [18, 153] on div at bounding box center [19, 155] width 6 height 6
click at [18, 190] on div at bounding box center [19, 190] width 6 height 6
click at [484, 315] on img at bounding box center [482, 377] width 9 height 9
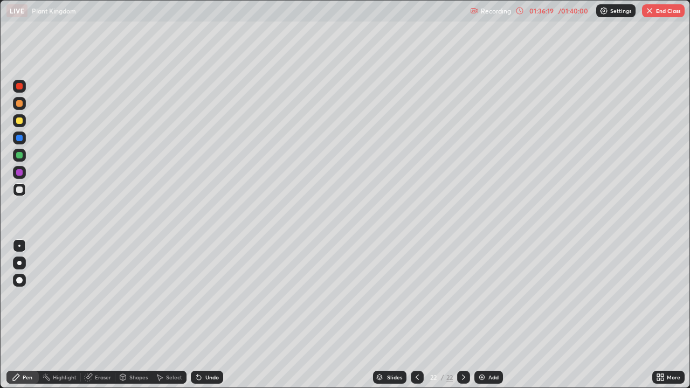
click at [17, 122] on div at bounding box center [19, 121] width 6 height 6
click at [19, 189] on div at bounding box center [19, 190] width 6 height 6
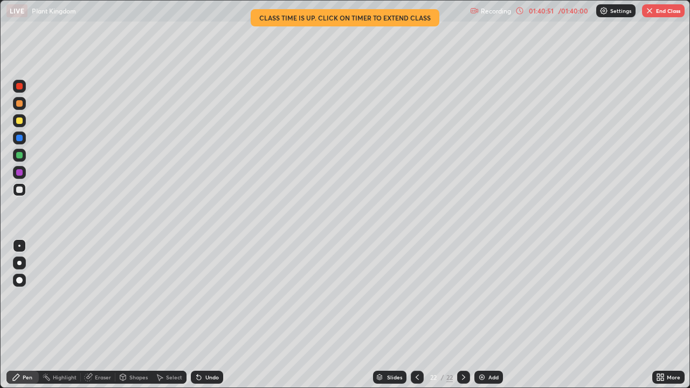
click at [658, 14] on button "End Class" at bounding box center [663, 10] width 43 height 13
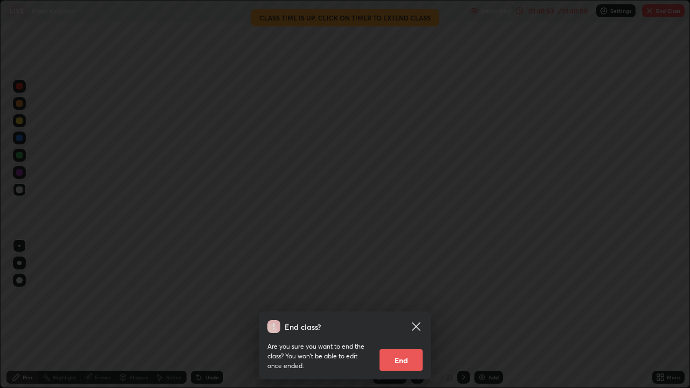
click at [407, 315] on button "End" at bounding box center [401, 360] width 43 height 22
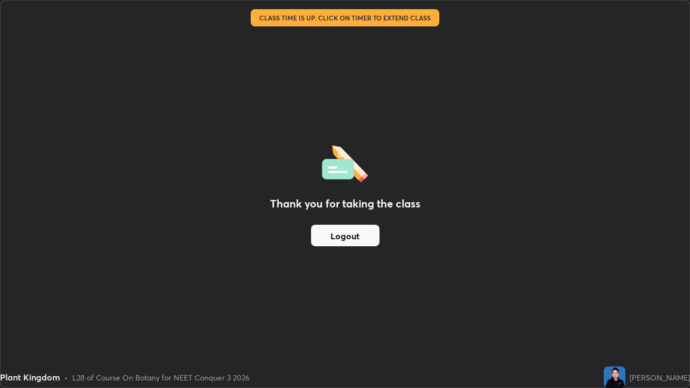
click at [359, 238] on button "Logout" at bounding box center [345, 236] width 68 height 22
click at [359, 231] on button "Logout" at bounding box center [345, 236] width 68 height 22
